Goal: Information Seeking & Learning: Learn about a topic

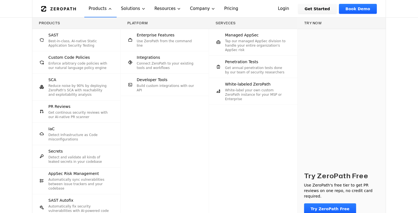
scroll to position [1894, 0]
click at [86, 38] on div "SAST Best-in-class, AI-native Static Application Security Testing" at bounding box center [78, 39] width 61 height 15
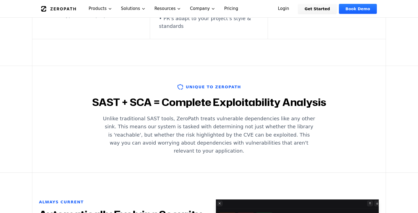
scroll to position [511, 0]
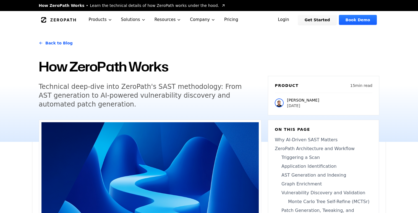
click at [59, 22] on icon "Global" at bounding box center [58, 20] width 35 height 6
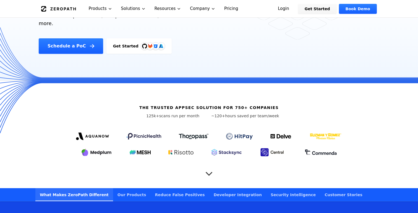
scroll to position [221, 0]
